Goal: Find specific page/section: Find specific page/section

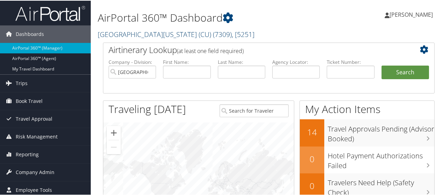
click at [167, 35] on link "University of Colorado (CU) ( 7309 ) , [ 5251 ]" at bounding box center [176, 33] width 157 height 9
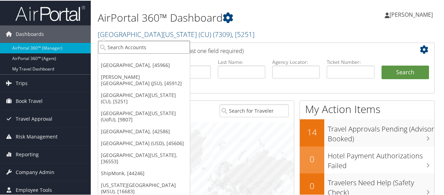
click at [144, 46] on input "search" at bounding box center [144, 46] width 92 height 13
type input "brassfield"
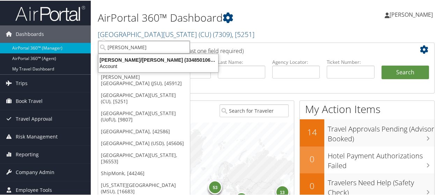
click at [118, 49] on input "brassfield" at bounding box center [144, 46] width 92 height 13
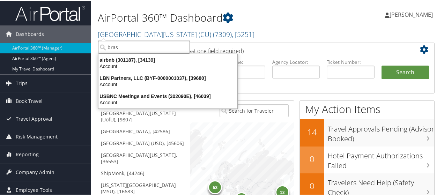
type input "brasf"
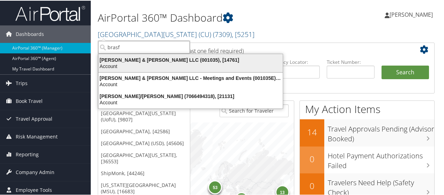
click at [134, 59] on div "Brasfield & Gorrie LLC (001035), [14761]" at bounding box center [190, 59] width 193 height 6
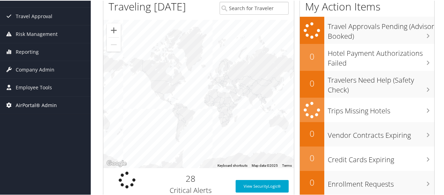
scroll to position [105, 0]
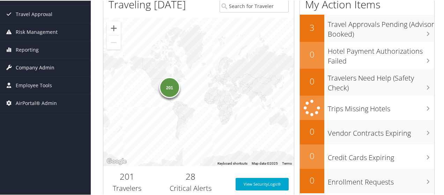
click at [43, 66] on span "Company Admin" at bounding box center [35, 66] width 39 height 17
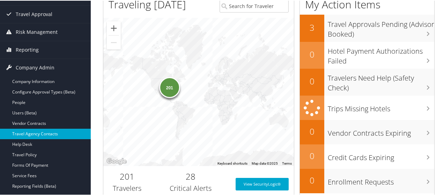
click at [41, 136] on link "Travel Agency Contacts" at bounding box center [45, 133] width 91 height 10
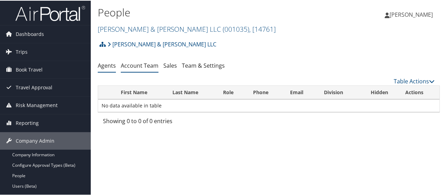
click at [145, 68] on link "Account Team" at bounding box center [140, 65] width 38 height 8
